Goal: Find specific page/section: Find specific page/section

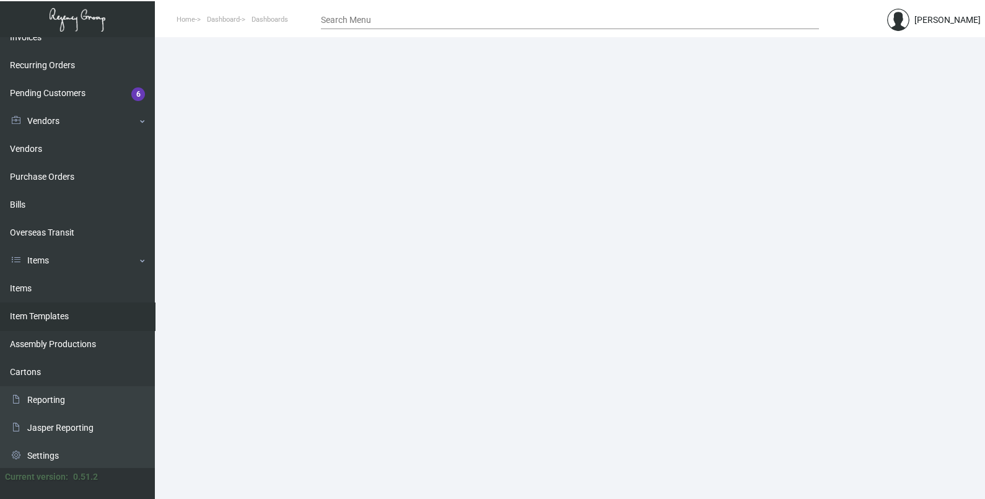
scroll to position [182, 0]
click at [59, 297] on link "Items" at bounding box center [77, 287] width 155 height 28
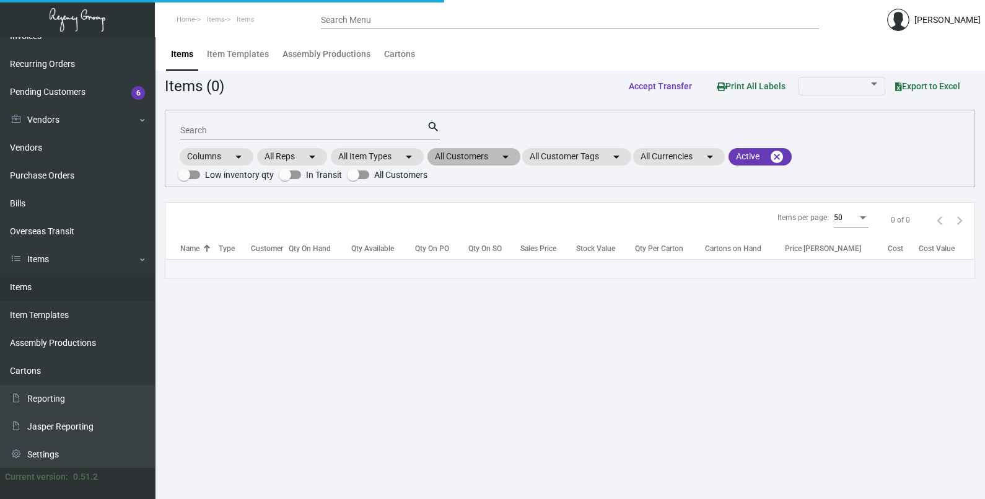
click at [474, 160] on mat-chip "All Customers arrow_drop_down" at bounding box center [473, 156] width 93 height 17
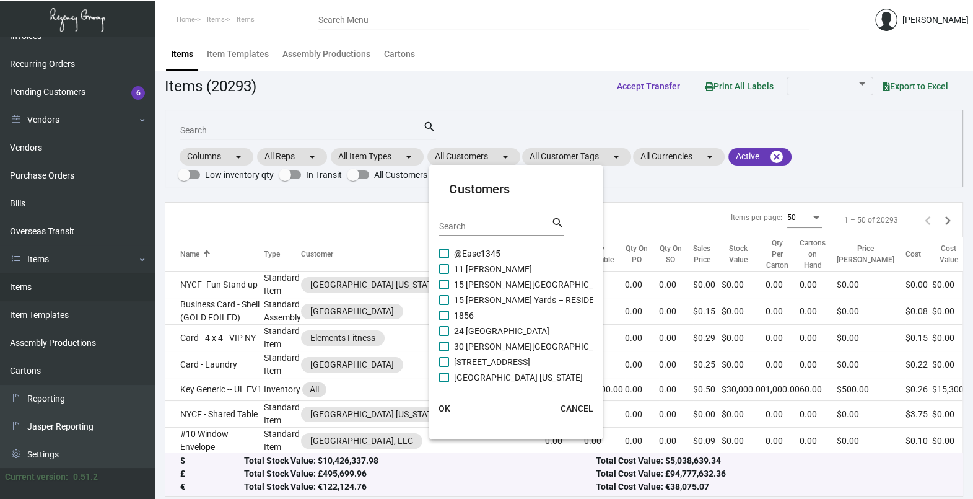
click at [474, 228] on input "Search" at bounding box center [494, 227] width 111 height 10
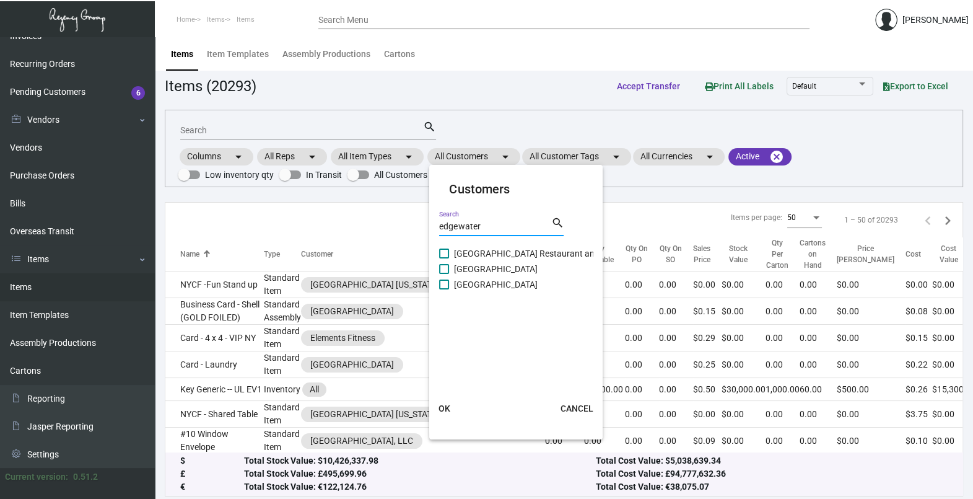
type input "edgewater"
click at [491, 285] on span "[GEOGRAPHIC_DATA]" at bounding box center [496, 284] width 84 height 15
click at [444, 289] on input "[GEOGRAPHIC_DATA]" at bounding box center [443, 289] width 1 height 1
checkbox input "true"
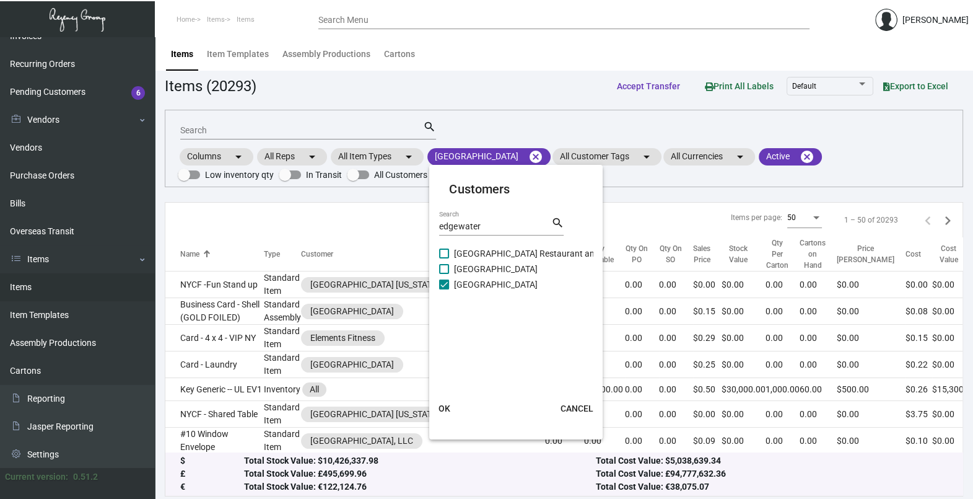
click at [447, 412] on span "OK" at bounding box center [444, 408] width 12 height 10
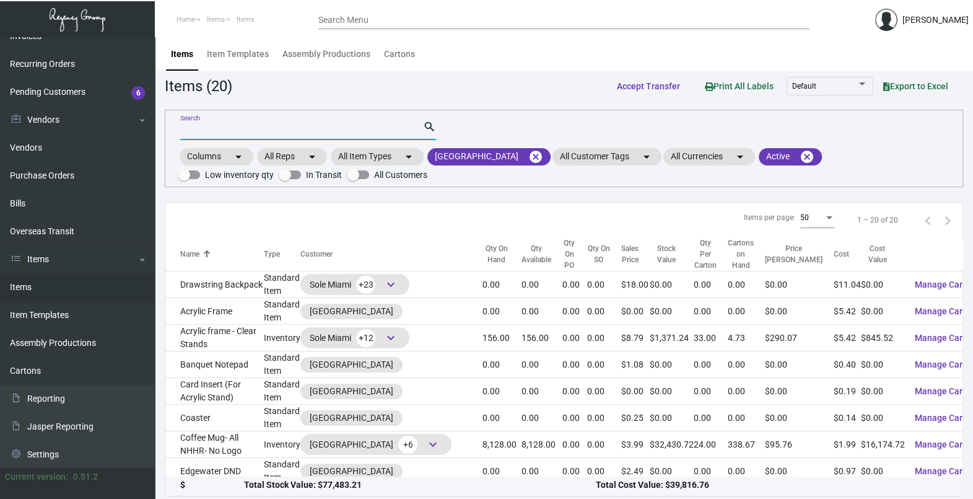
click at [242, 133] on input "Search" at bounding box center [301, 131] width 243 height 10
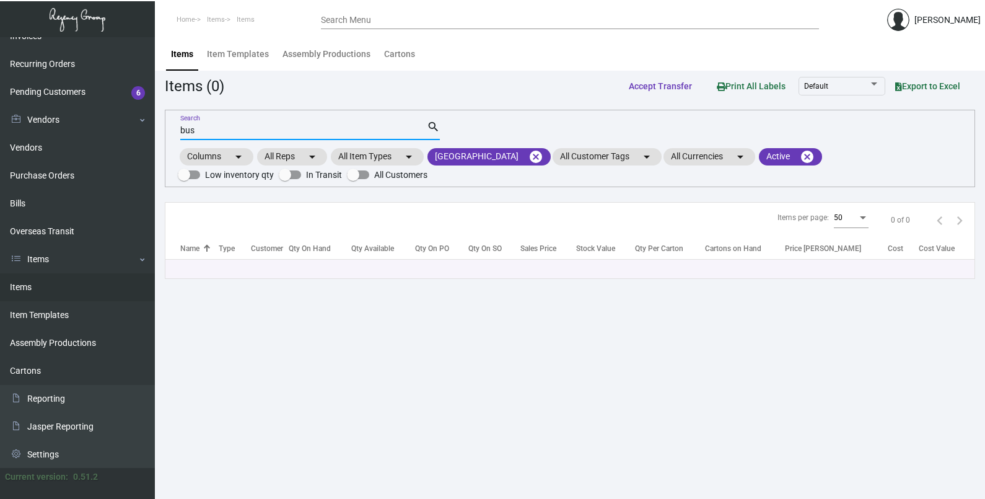
type input "bus"
